Goal: Information Seeking & Learning: Understand process/instructions

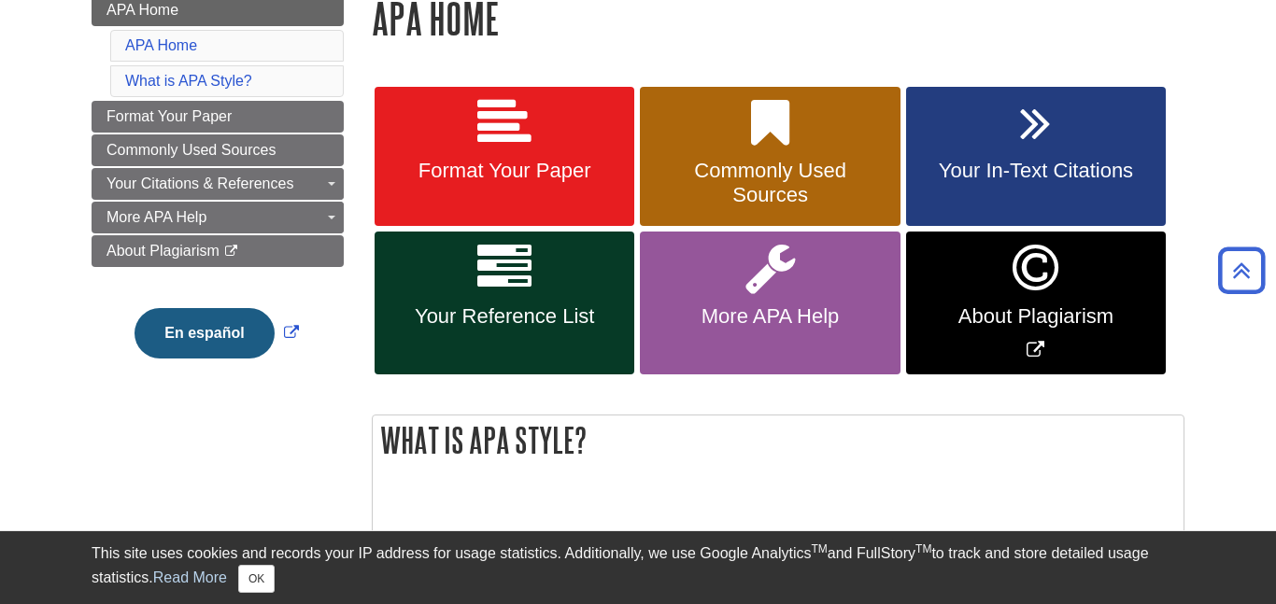
scroll to position [285, 0]
click at [532, 167] on span "Format Your Paper" at bounding box center [504, 171] width 232 height 24
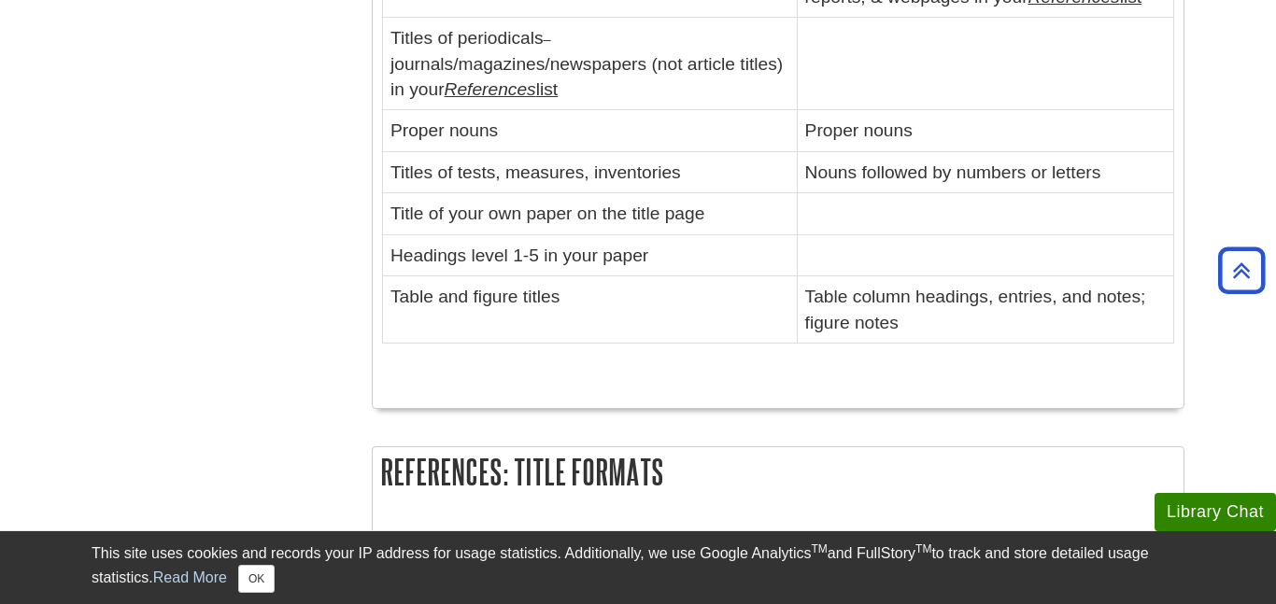
scroll to position [2578, 0]
click at [244, 588] on button "OK" at bounding box center [256, 579] width 36 height 28
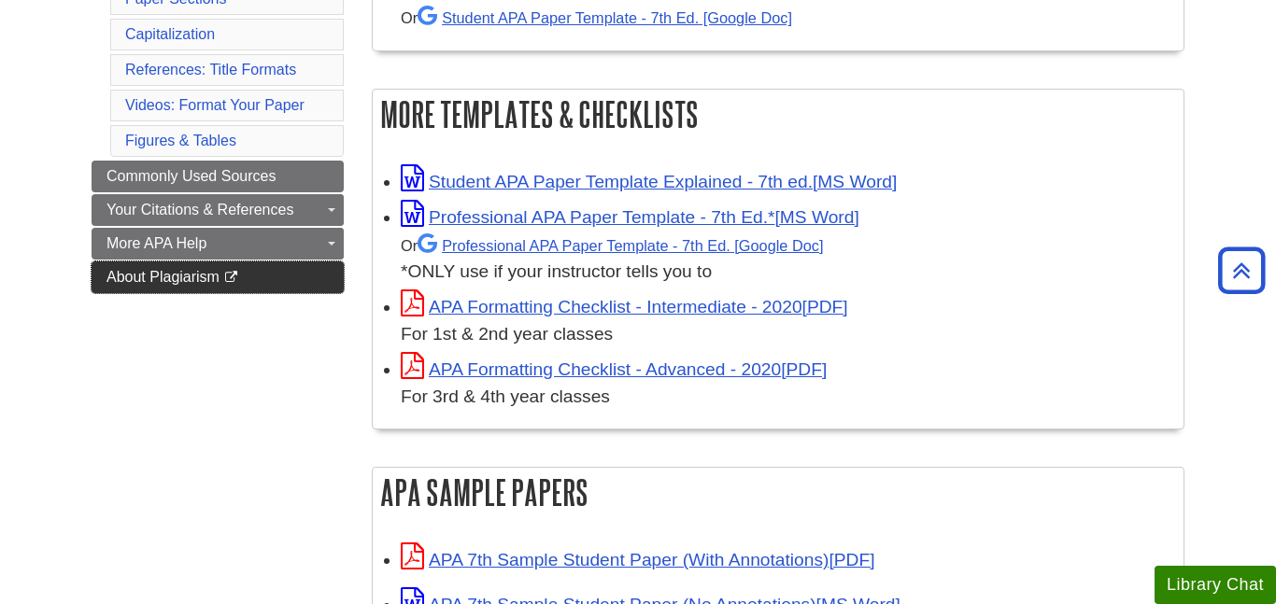
scroll to position [480, 0]
